Goal: Transaction & Acquisition: Purchase product/service

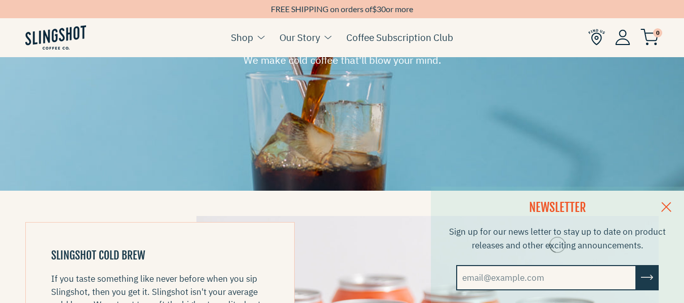
scroll to position [160, 0]
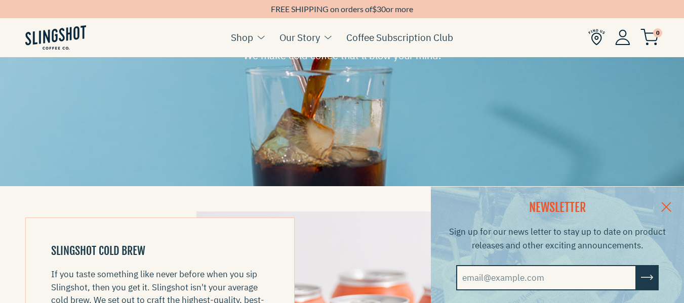
click at [673, 204] on link at bounding box center [665, 206] width 35 height 39
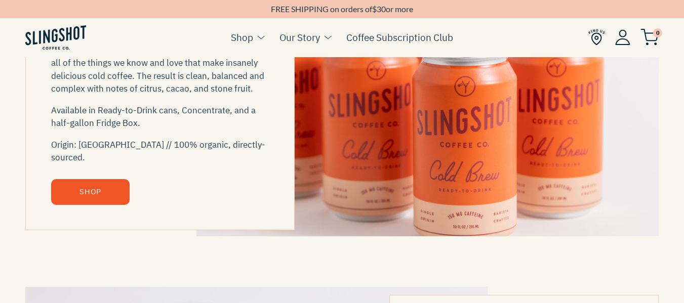
scroll to position [424, 0]
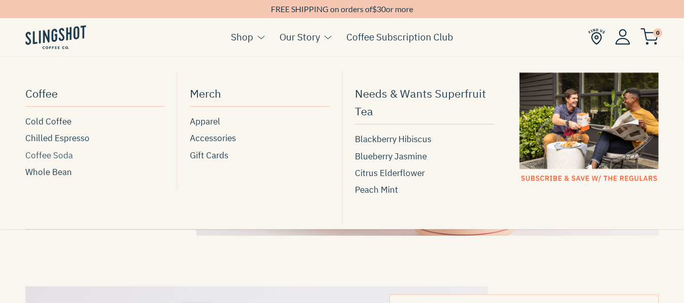
click at [63, 156] on span "Coffee Soda" at bounding box center [49, 156] width 48 height 14
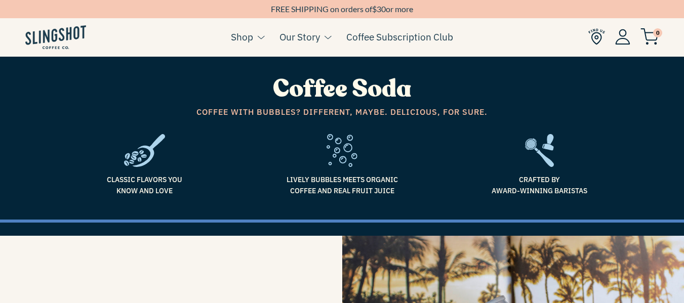
click at [225, 150] on div "Classic flavors you know and love" at bounding box center [145, 169] width 182 height 70
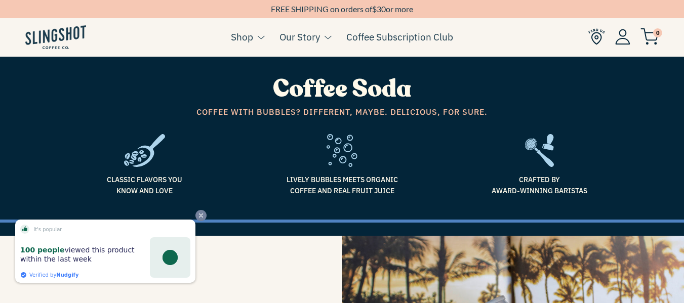
click at [200, 219] on icon "Close" at bounding box center [200, 215] width 7 height 7
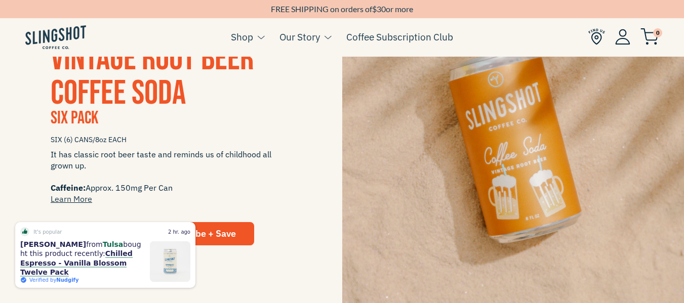
scroll to position [962, 0]
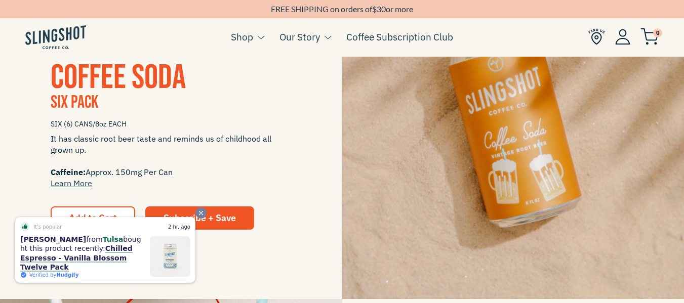
click at [201, 215] on icon "Close" at bounding box center [200, 213] width 7 height 7
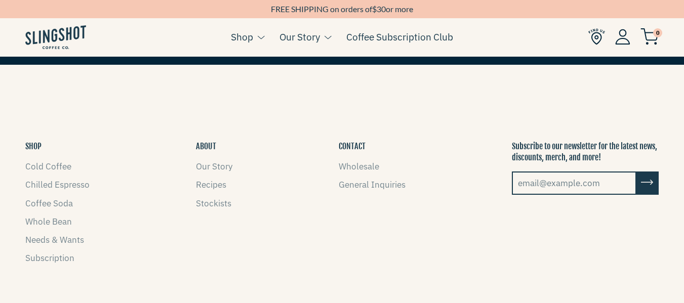
scroll to position [1859, 0]
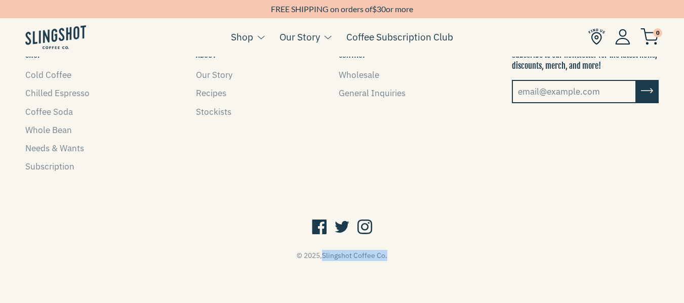
drag, startPoint x: 322, startPoint y: 247, endPoint x: 409, endPoint y: 245, distance: 87.1
click at [409, 250] on div "© 2025, Slingshot Coffee Co." at bounding box center [341, 255] width 633 height 11
copy span "Slingshot Coffee Co."
click at [272, 203] on footer "SHOP Cold Coffee Chilled Espresso Coffee Soda Whole Bean Needs & Wants Subscrip…" at bounding box center [342, 154] width 684 height 313
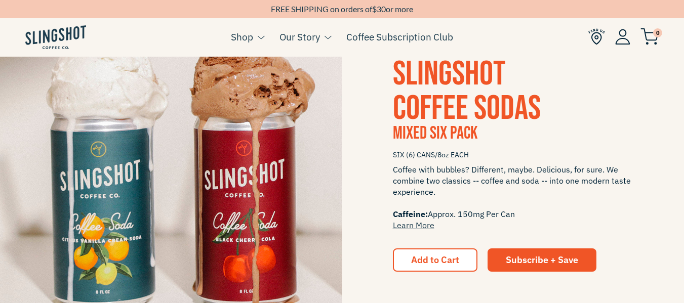
scroll to position [1267, 0]
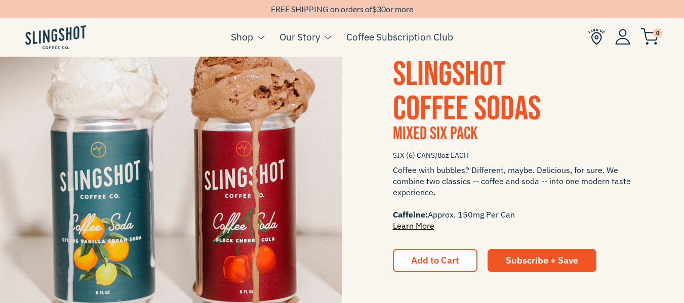
click at [417, 227] on link "Learn More" at bounding box center [413, 226] width 41 height 10
